Goal: Communication & Community: Answer question/provide support

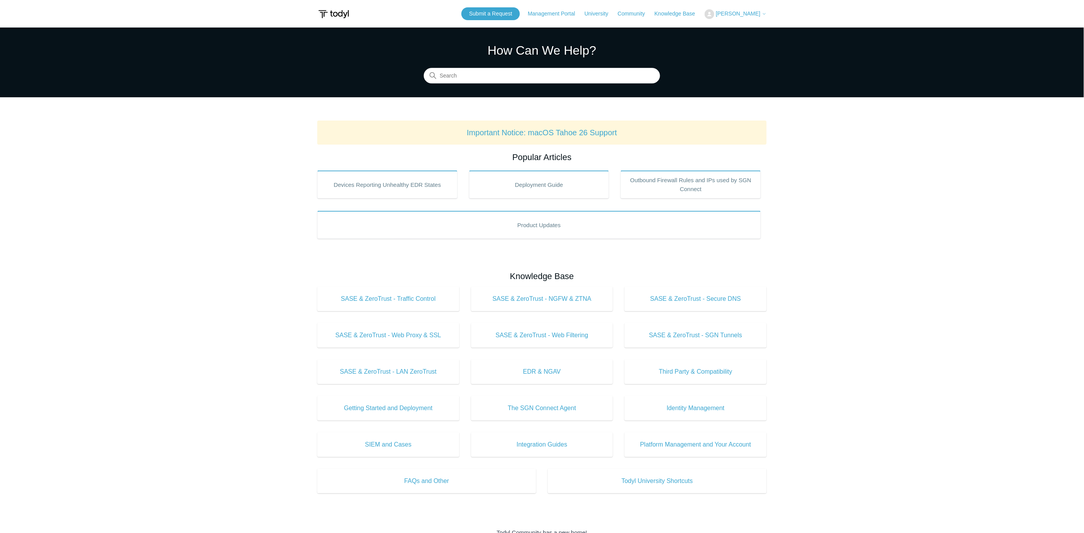
click at [742, 12] on span "[PERSON_NAME]" at bounding box center [738, 13] width 45 height 6
click at [736, 31] on link "My Support Requests" at bounding box center [743, 31] width 76 height 14
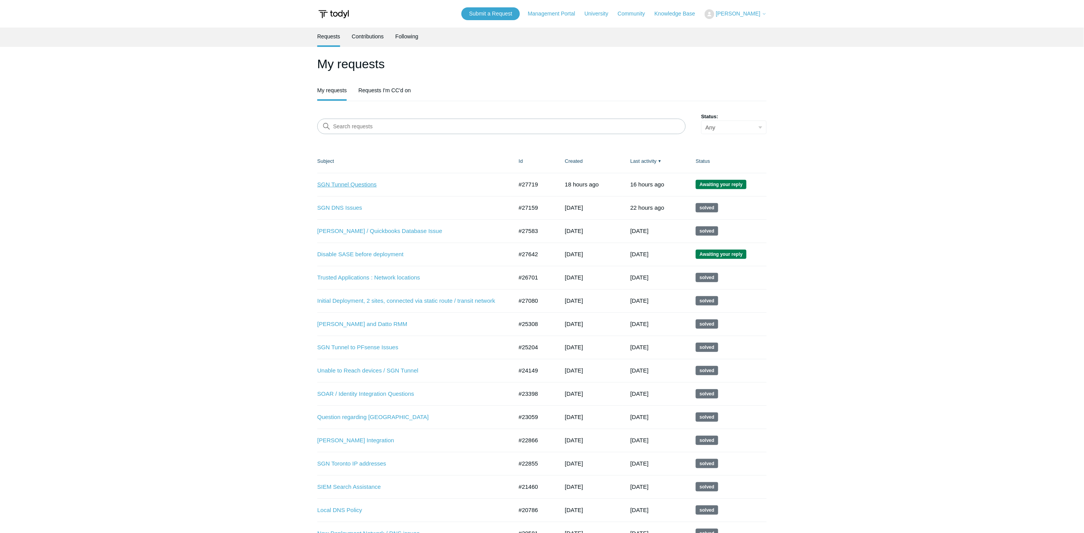
click at [366, 183] on link "SGN Tunnel Questions" at bounding box center [409, 184] width 184 height 9
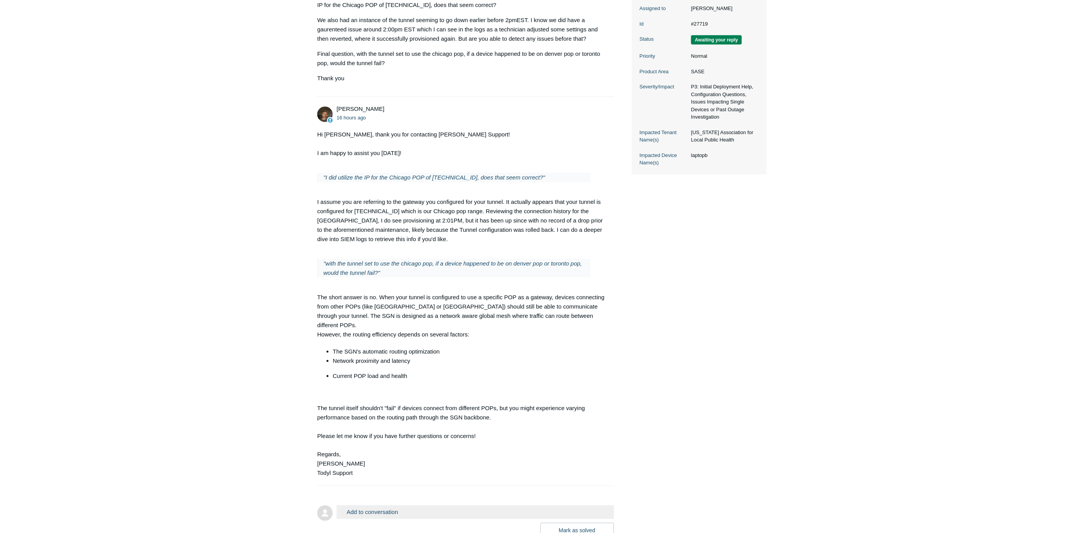
scroll to position [218, 0]
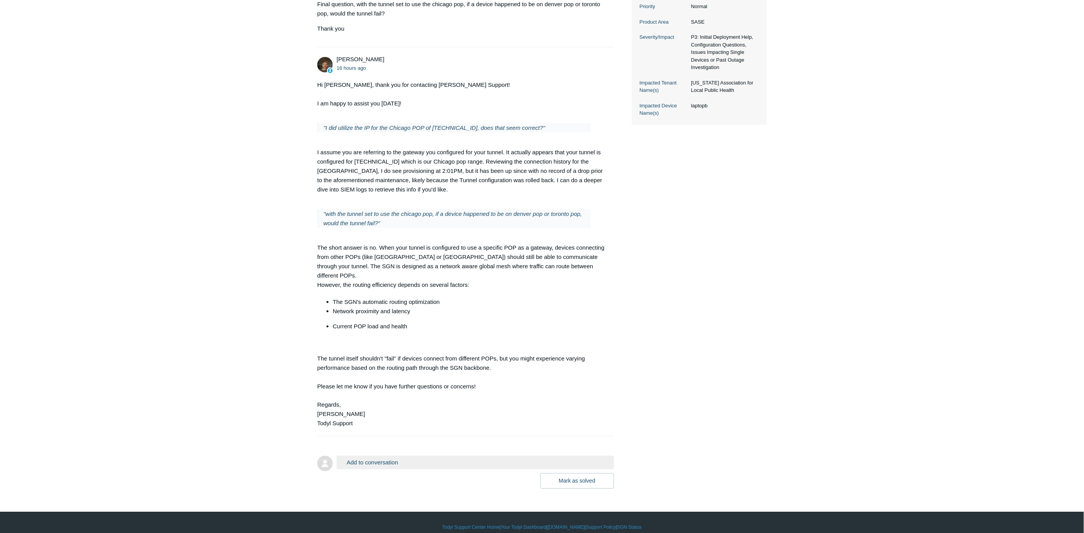
click at [419, 456] on button "Add to conversation" at bounding box center [475, 463] width 277 height 14
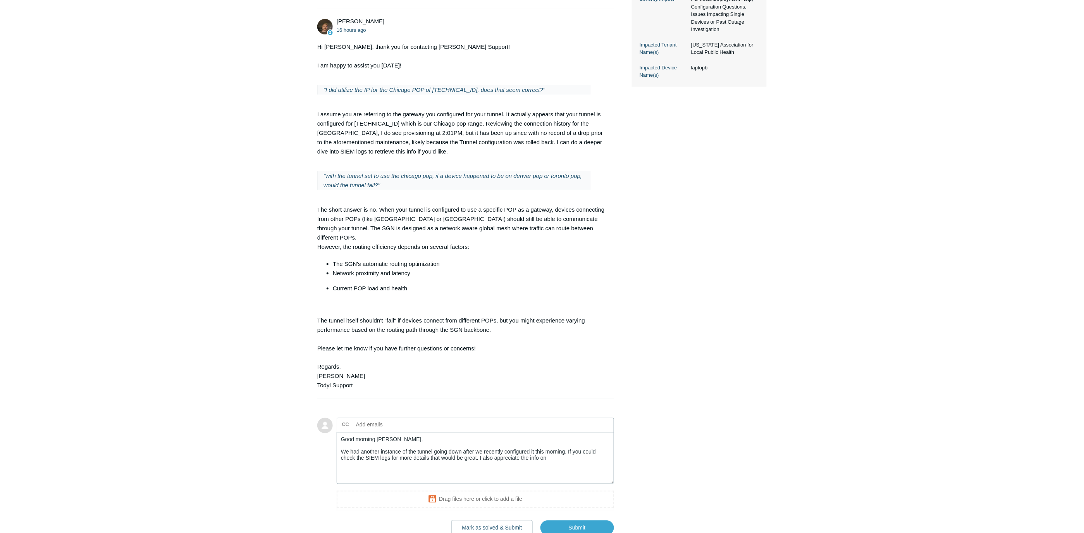
scroll to position [261, 0]
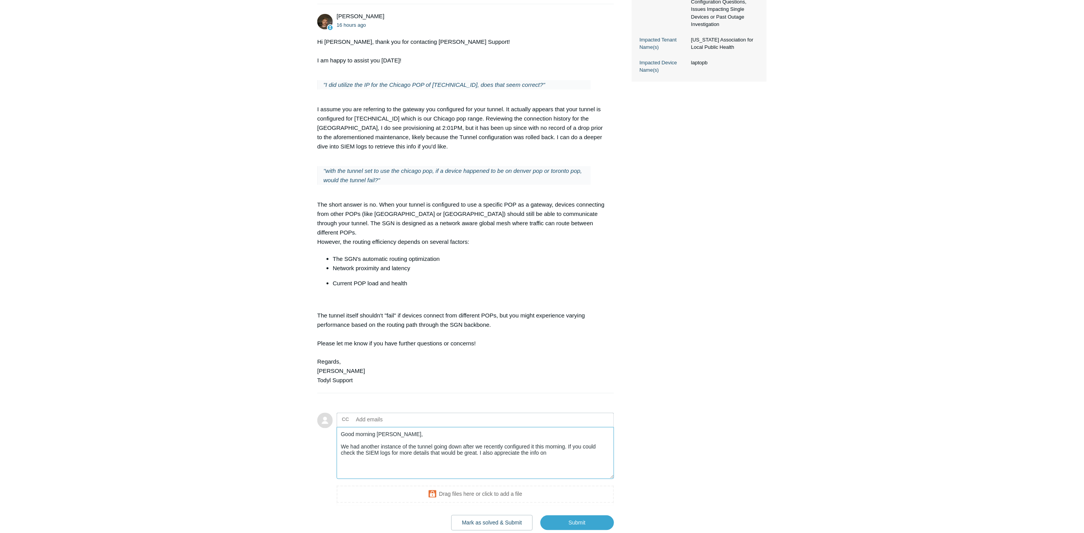
click at [562, 444] on textarea "Good morning Andy, We had another instance of the tunnel going down after we re…" at bounding box center [475, 453] width 277 height 52
click at [562, 446] on textarea "Good morning Andy, We had another instance of the tunnel going down after we re…" at bounding box center [475, 453] width 277 height 52
click at [478, 442] on textarea "Good morning Andy, We had another instance of the tunnel going down after we re…" at bounding box center [475, 453] width 277 height 52
click at [438, 450] on textarea "Good morning Andy, We had another instance of the tunnel going down after we re…" at bounding box center [475, 453] width 277 height 52
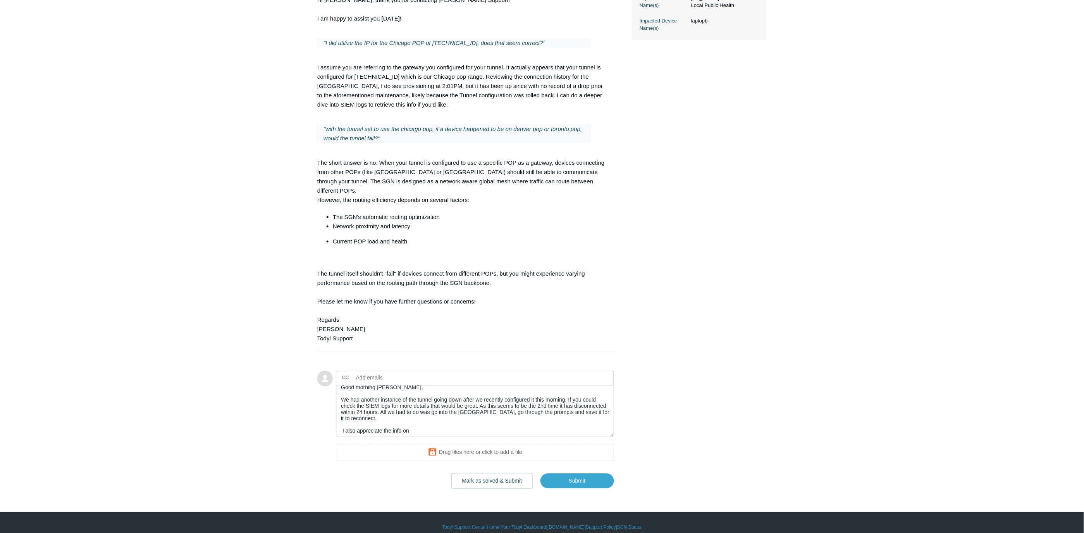
scroll to position [6, 0]
click at [439, 417] on textarea "Good morning Andy, We had another instance of the tunnel going down after we re…" at bounding box center [475, 411] width 277 height 52
click at [412, 394] on textarea "Good morning Andy, We had another instance of the tunnel going down after we re…" at bounding box center [475, 411] width 277 height 52
type textarea "Good morning Andy, We had another instance of the tunnel going down after we re…"
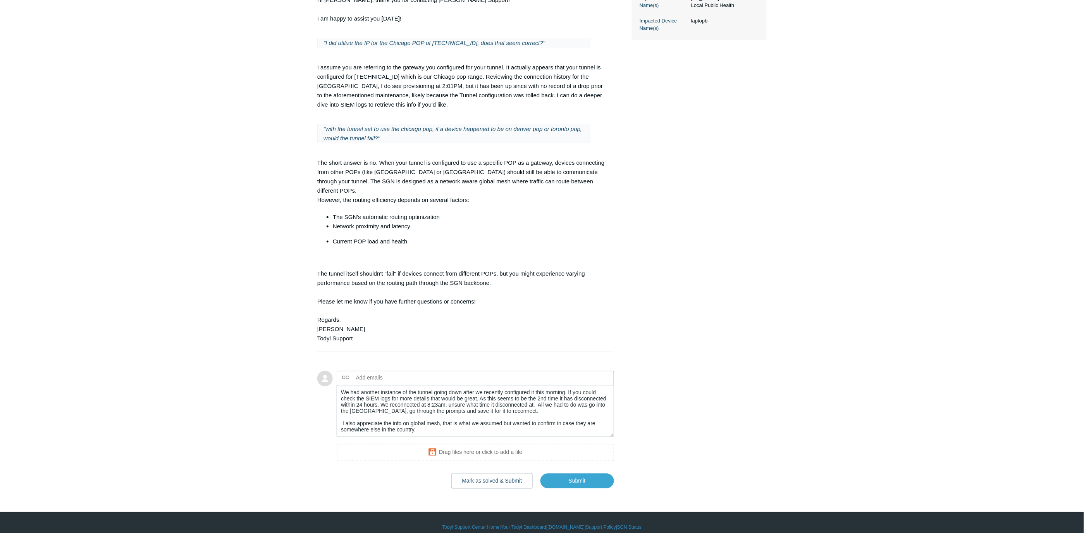
click at [403, 372] on input "text" at bounding box center [394, 378] width 83 height 12
type input "support@kw-corp.com"
click at [590, 477] on input "Submit" at bounding box center [577, 480] width 74 height 15
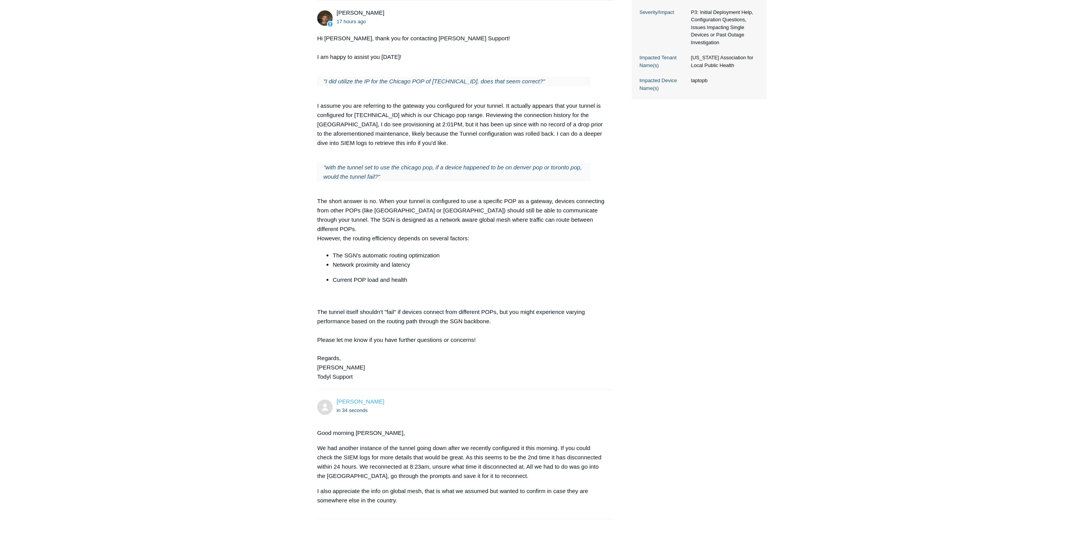
scroll to position [176, 0]
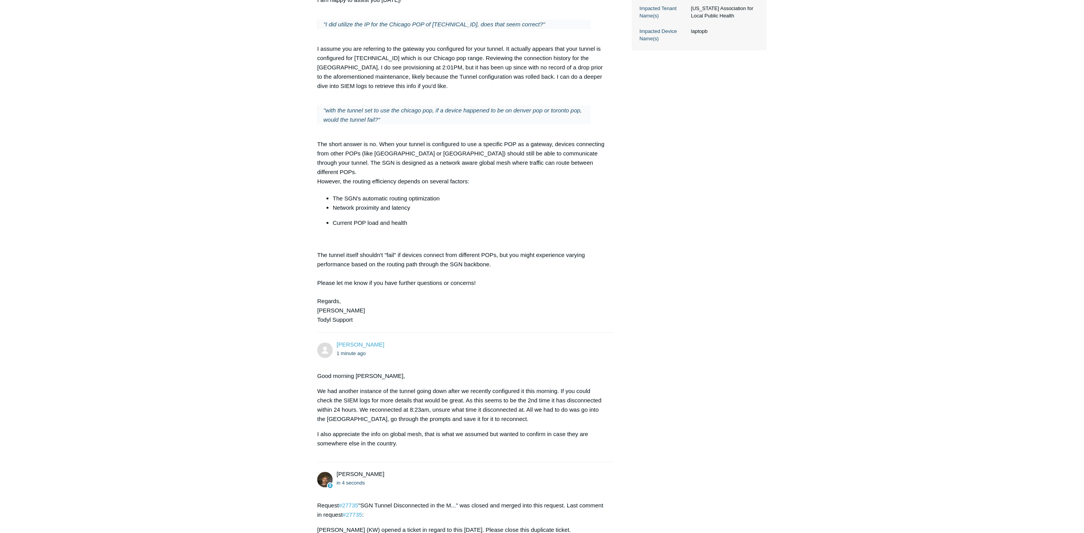
scroll to position [176, 0]
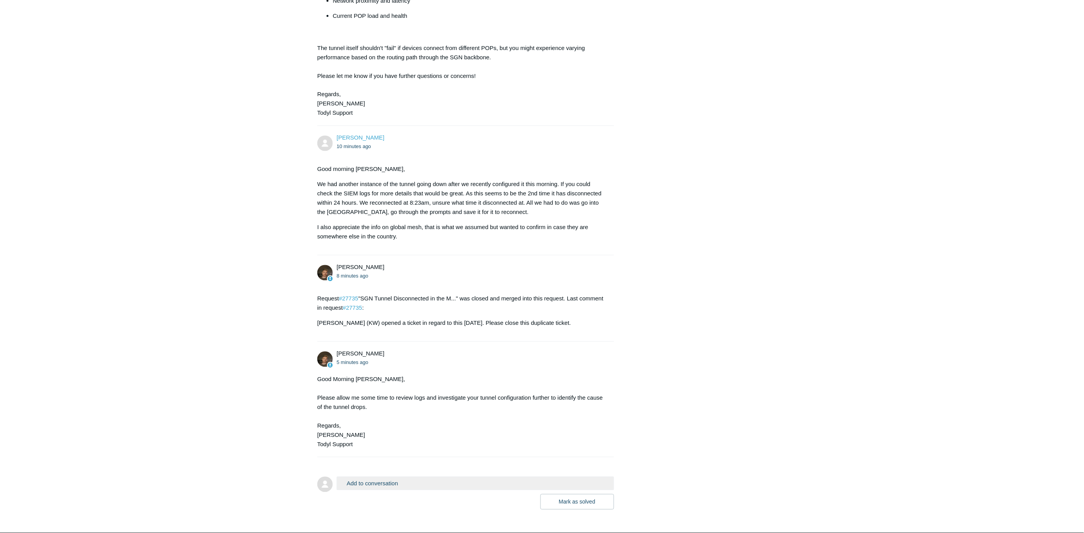
scroll to position [550, 0]
